Goal: Task Accomplishment & Management: Use online tool/utility

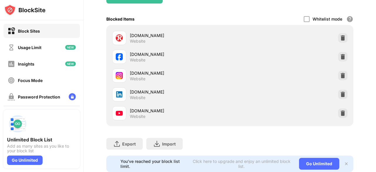
drag, startPoint x: 376, startPoint y: 83, endPoint x: 375, endPoint y: 130, distance: 47.0
click at [375, 130] on div "Login Block List Block sites permanently or by schedule Redirect Choose a site …" at bounding box center [230, 86] width 292 height 172
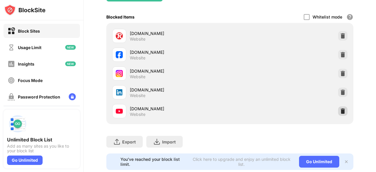
click at [340, 110] on img at bounding box center [343, 111] width 6 height 6
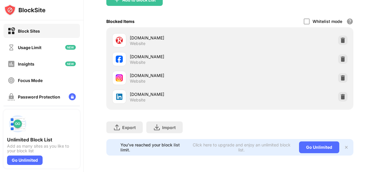
scroll to position [79, 0]
